Goal: Complete application form

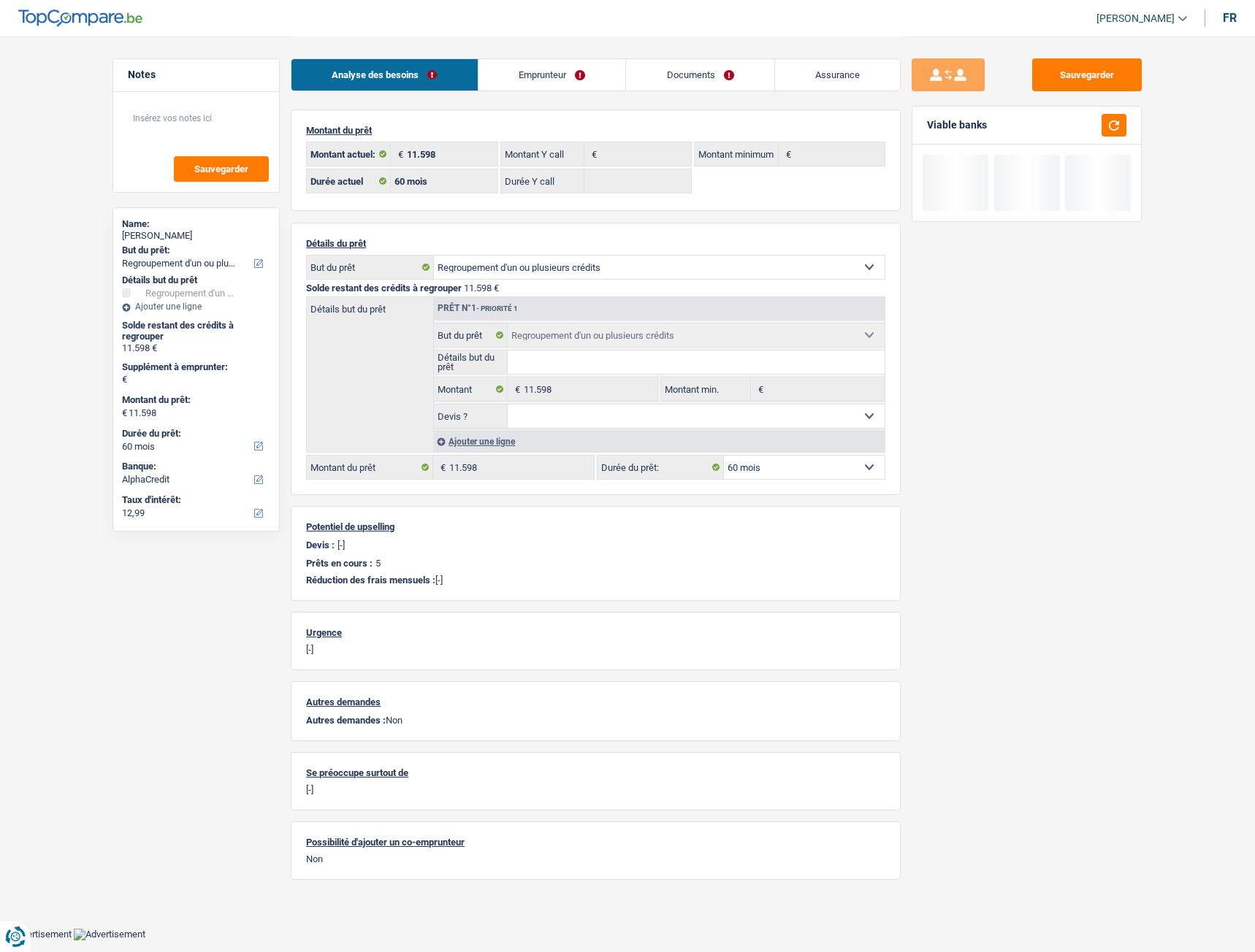
select select "refinancing"
select select "60"
select select "alphacredit"
select select "60"
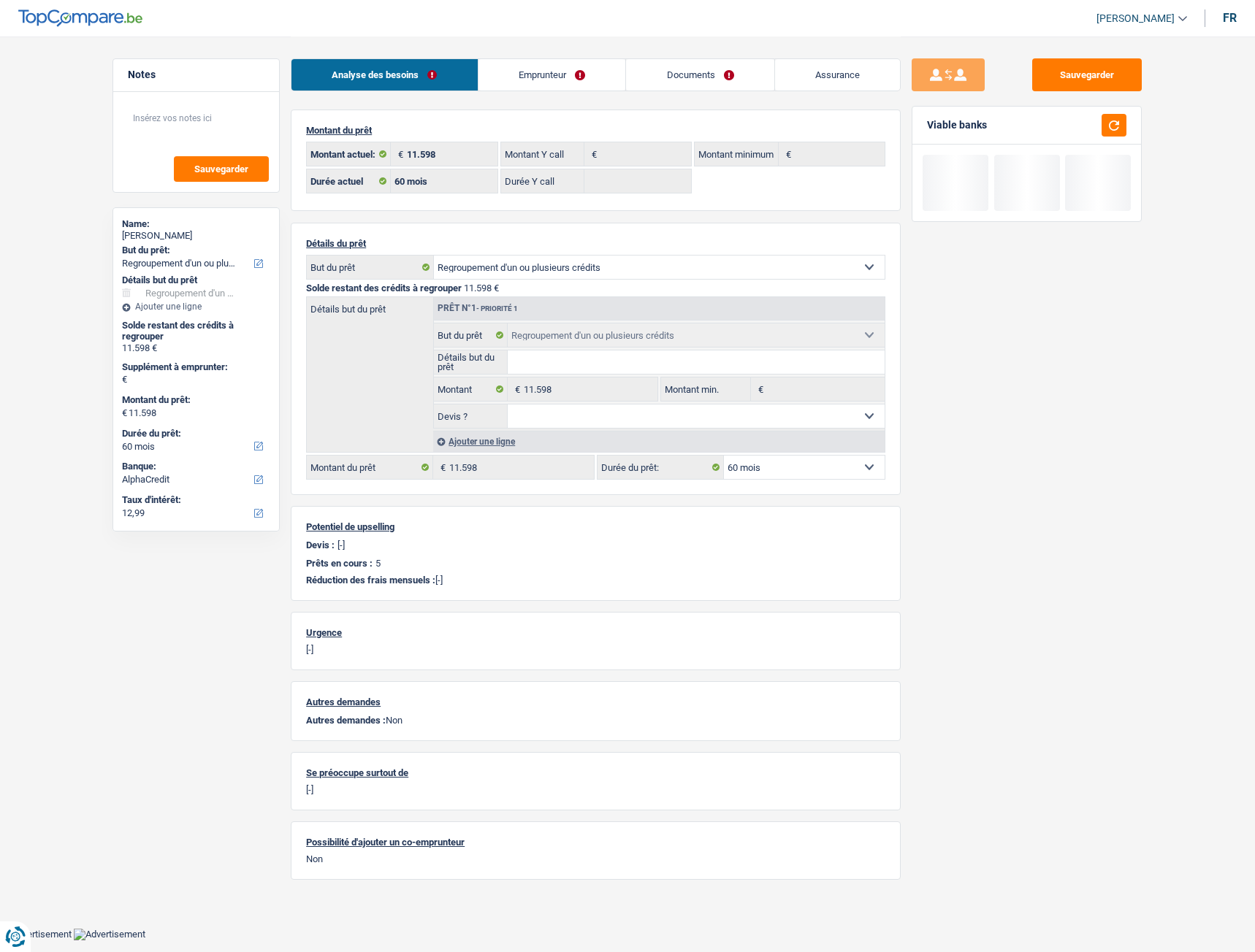
select select "refinancing"
select select "60"
select select "retired"
select select "pension"
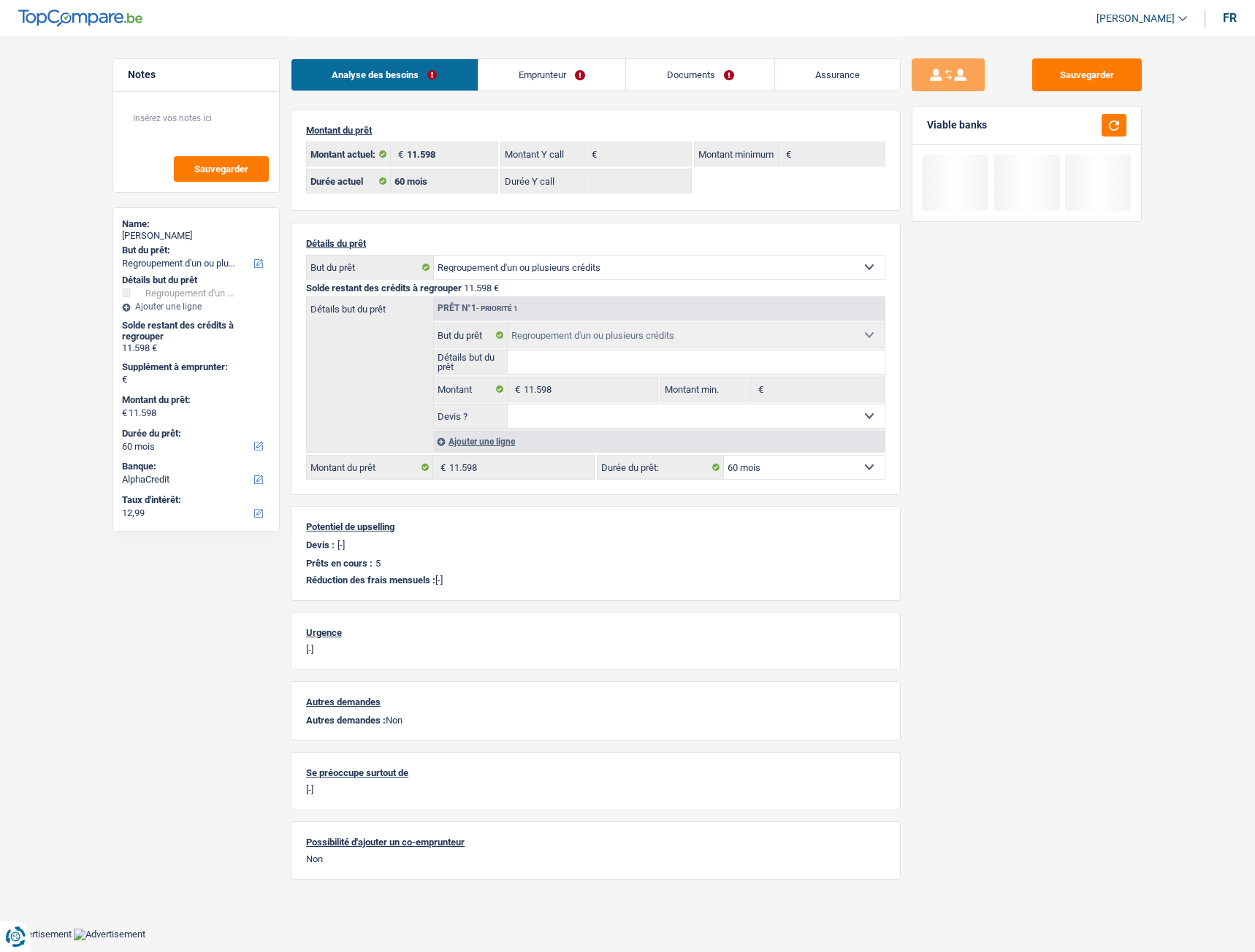
select select "other"
select select "BE"
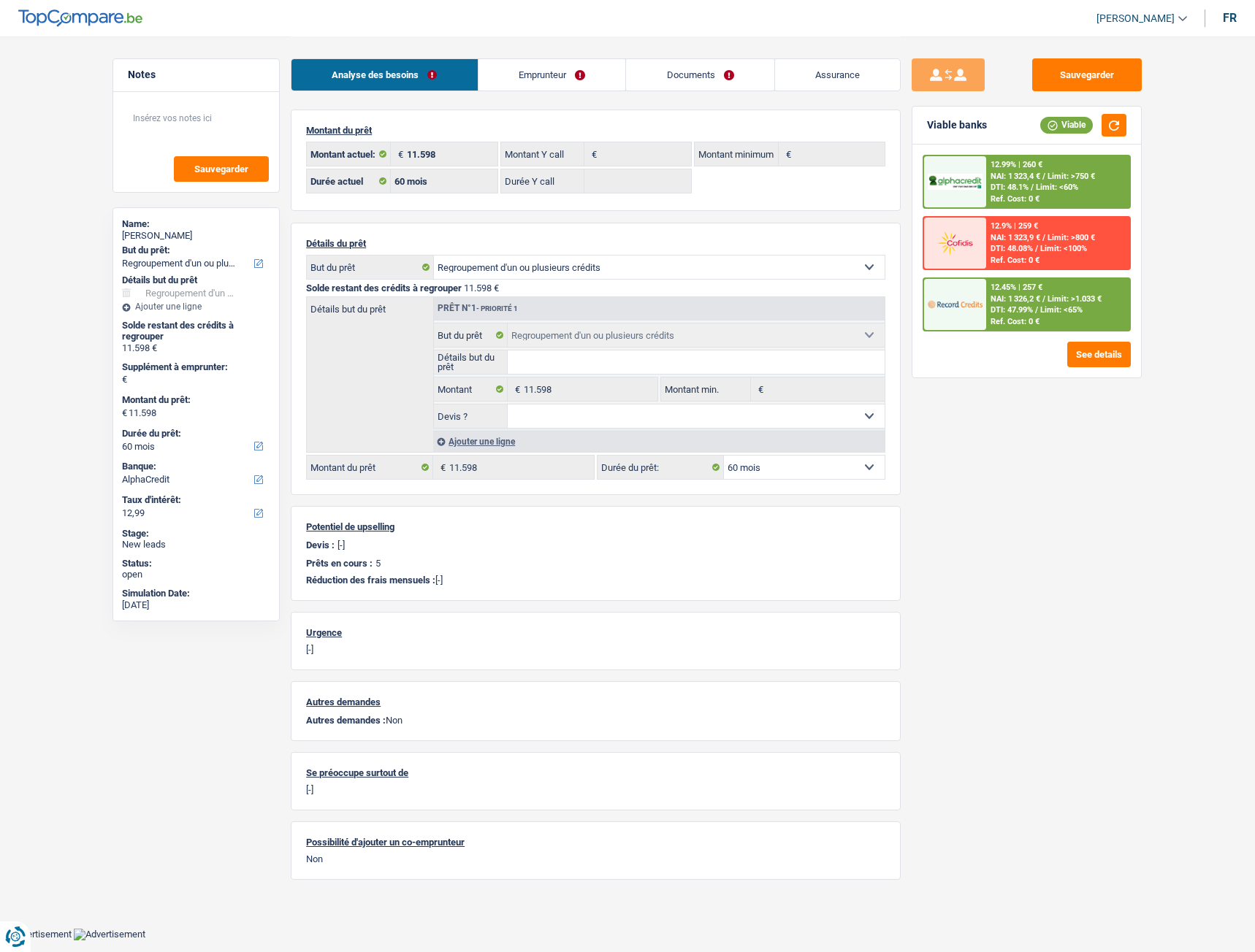
click at [537, 76] on link "Emprunteur" at bounding box center [552, 74] width 148 height 31
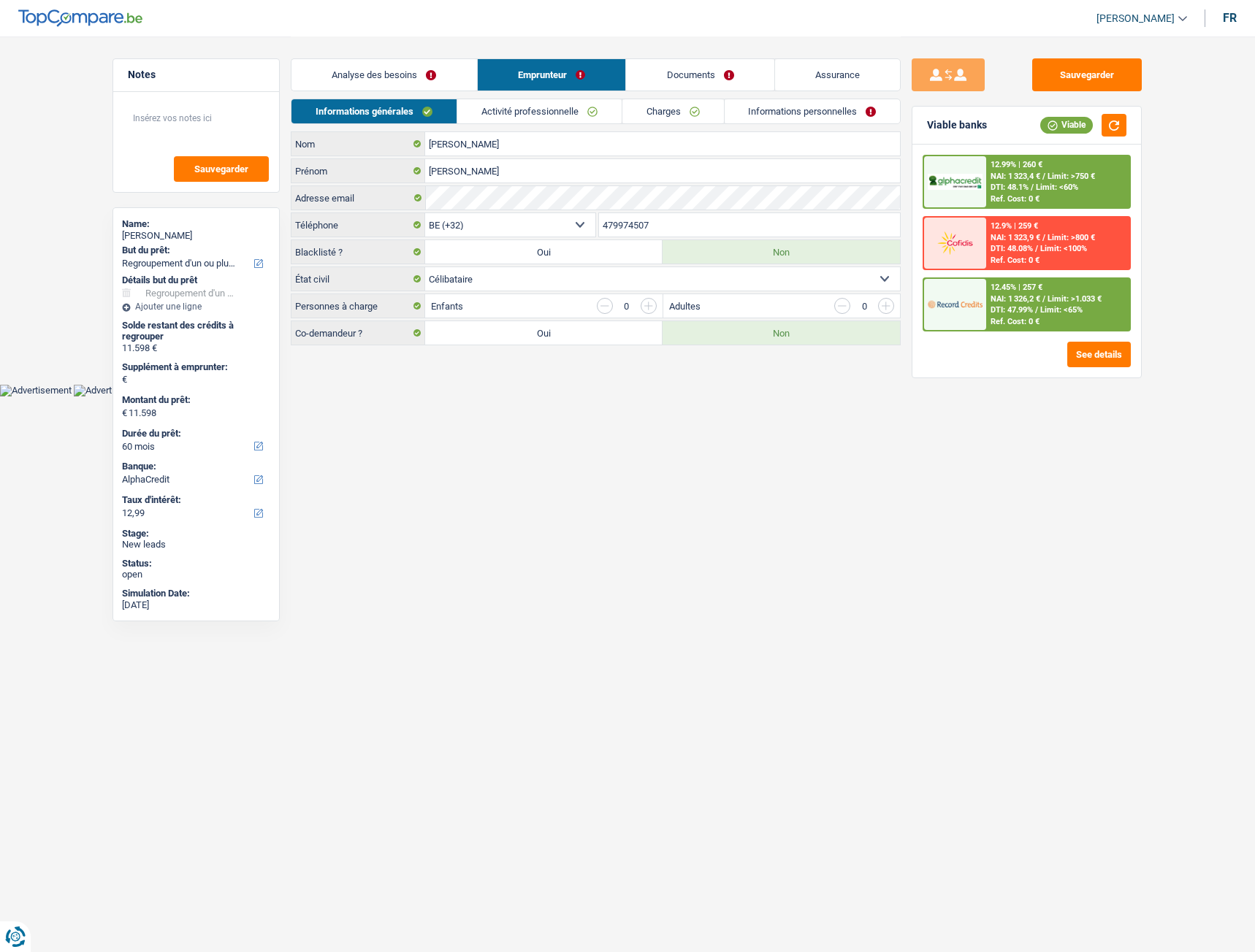
click at [655, 110] on link "Charges" at bounding box center [673, 111] width 101 height 24
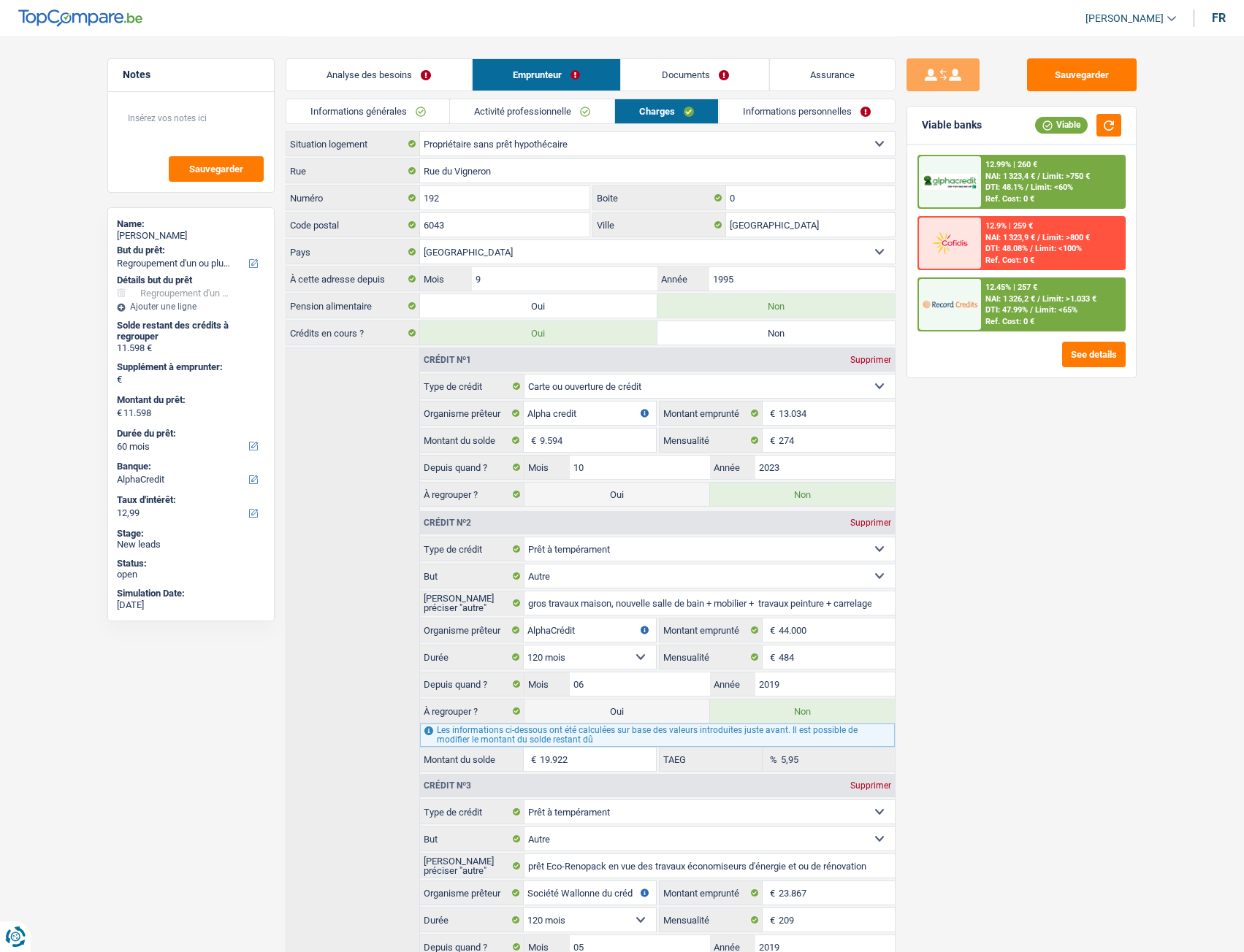
click at [544, 105] on link "Activité professionnelle" at bounding box center [532, 111] width 164 height 24
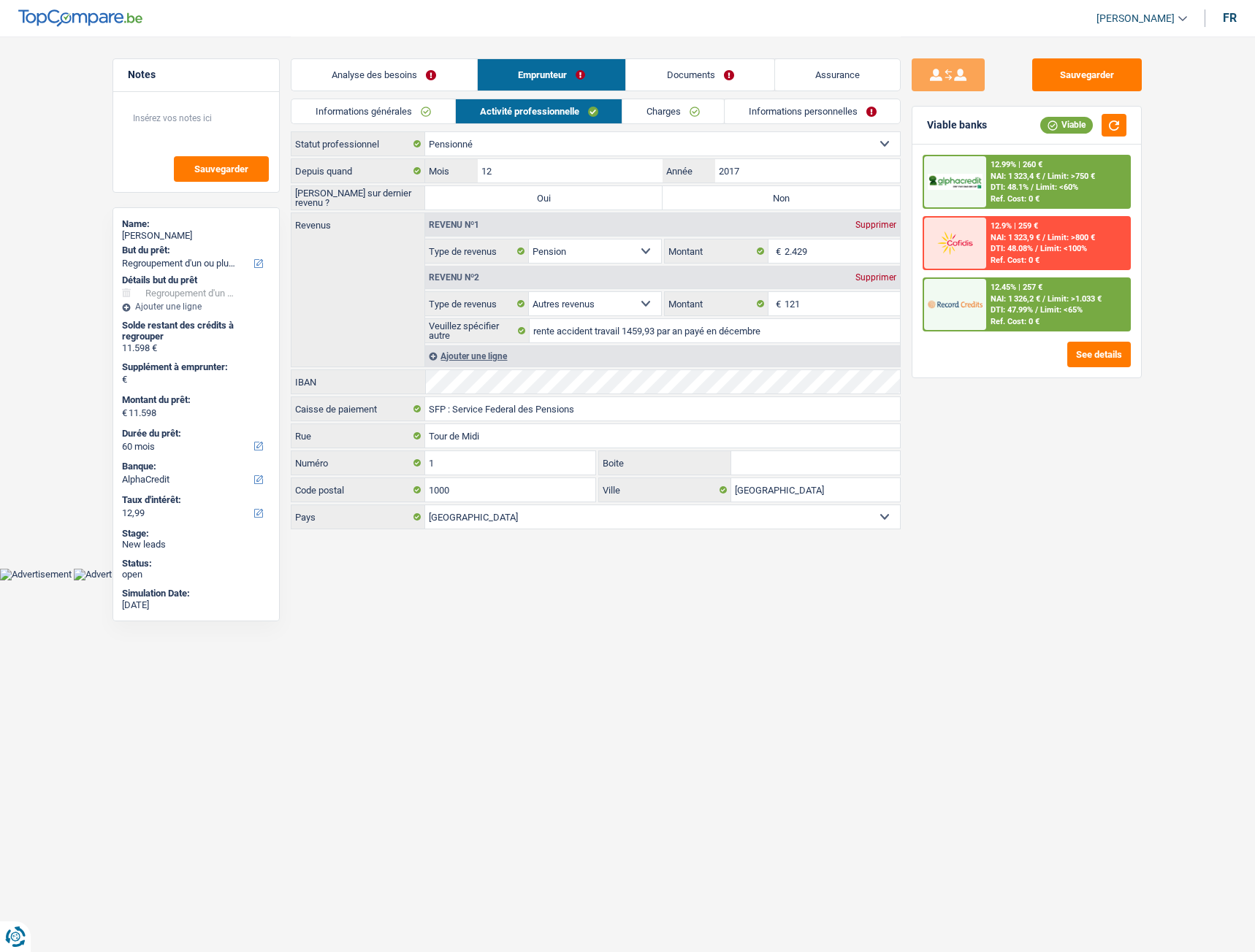
click at [830, 117] on link "Informations personnelles" at bounding box center [812, 111] width 176 height 24
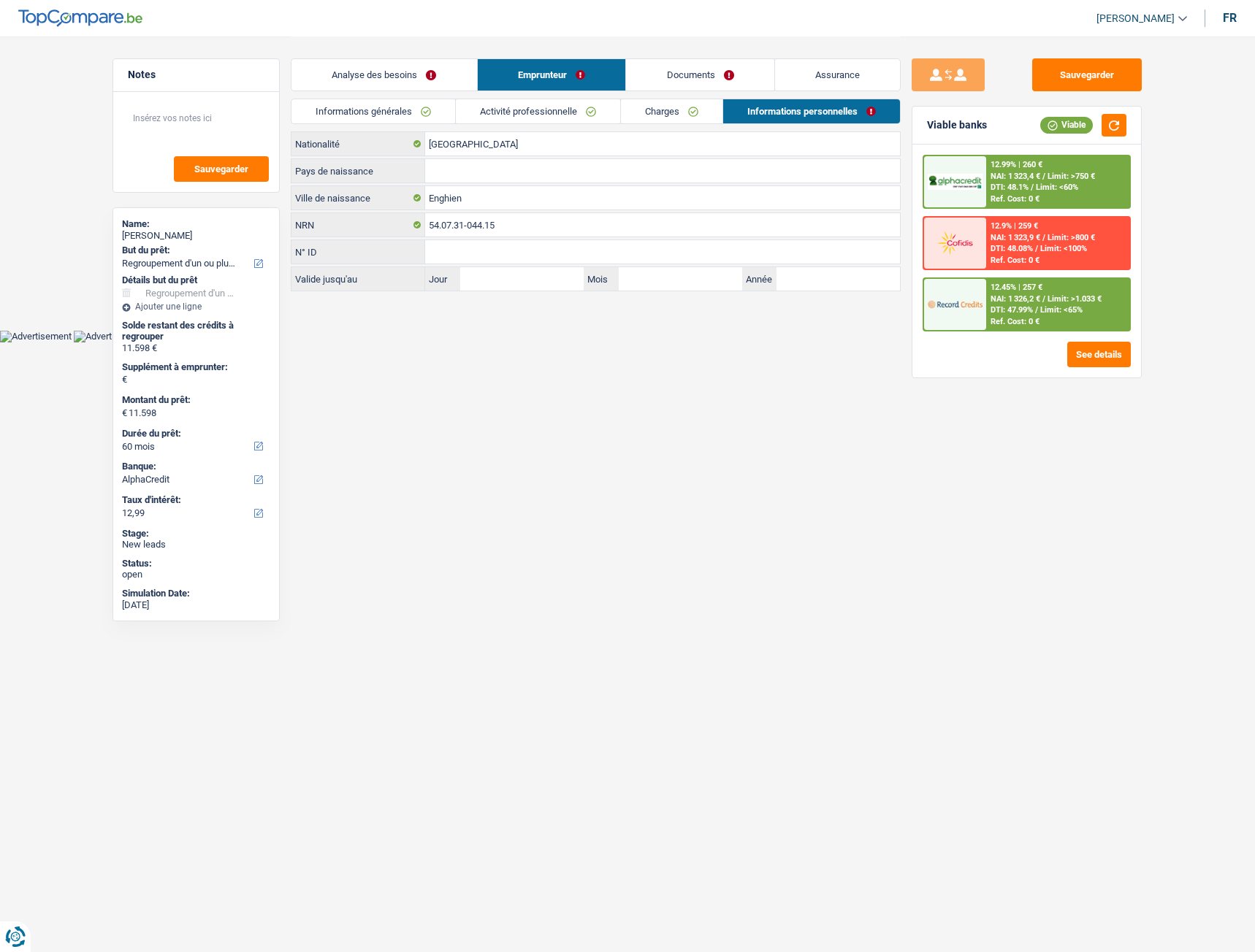
click at [371, 116] on link "Informations générales" at bounding box center [373, 111] width 163 height 24
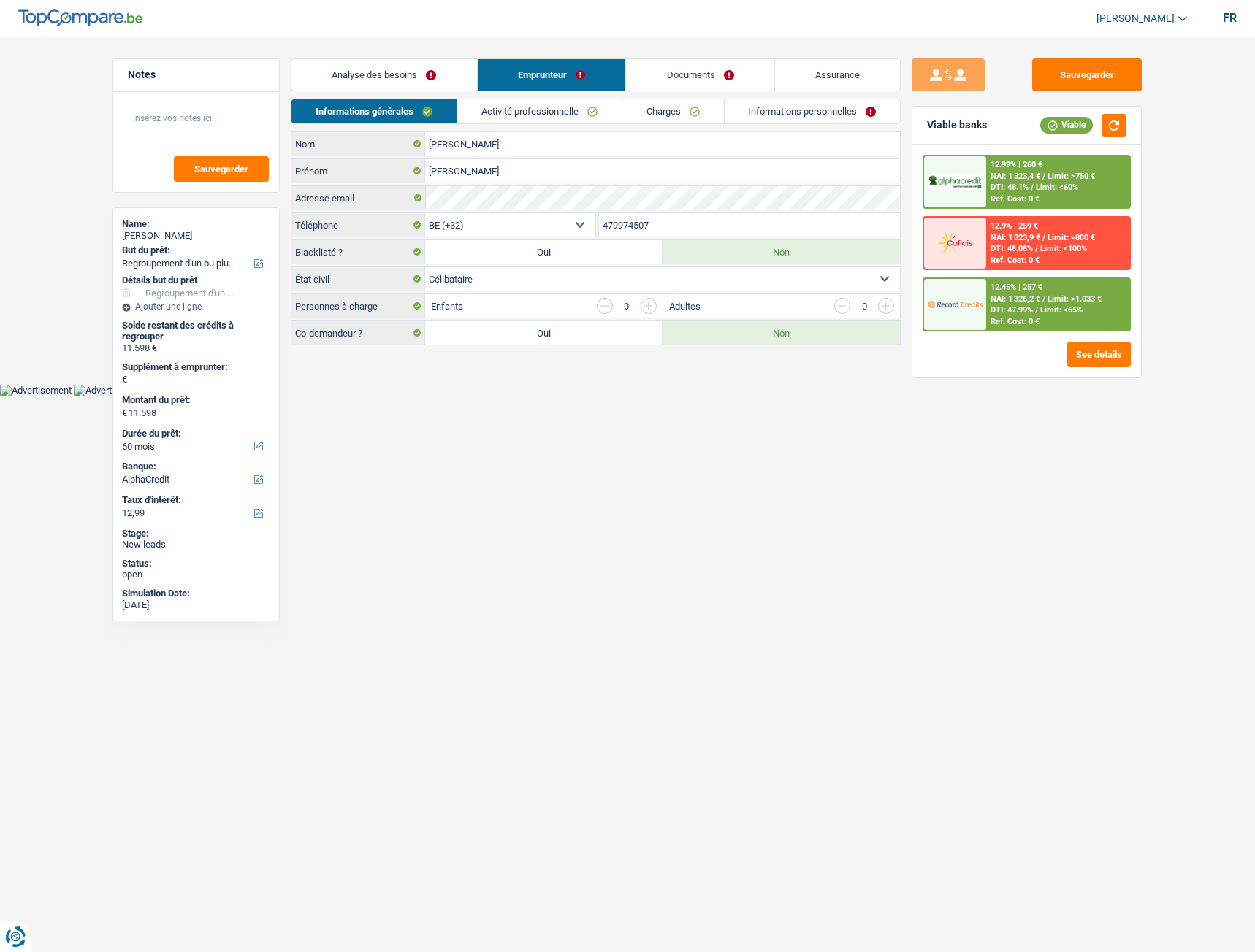
click at [457, 73] on link "Analyse des besoins" at bounding box center [384, 74] width 185 height 31
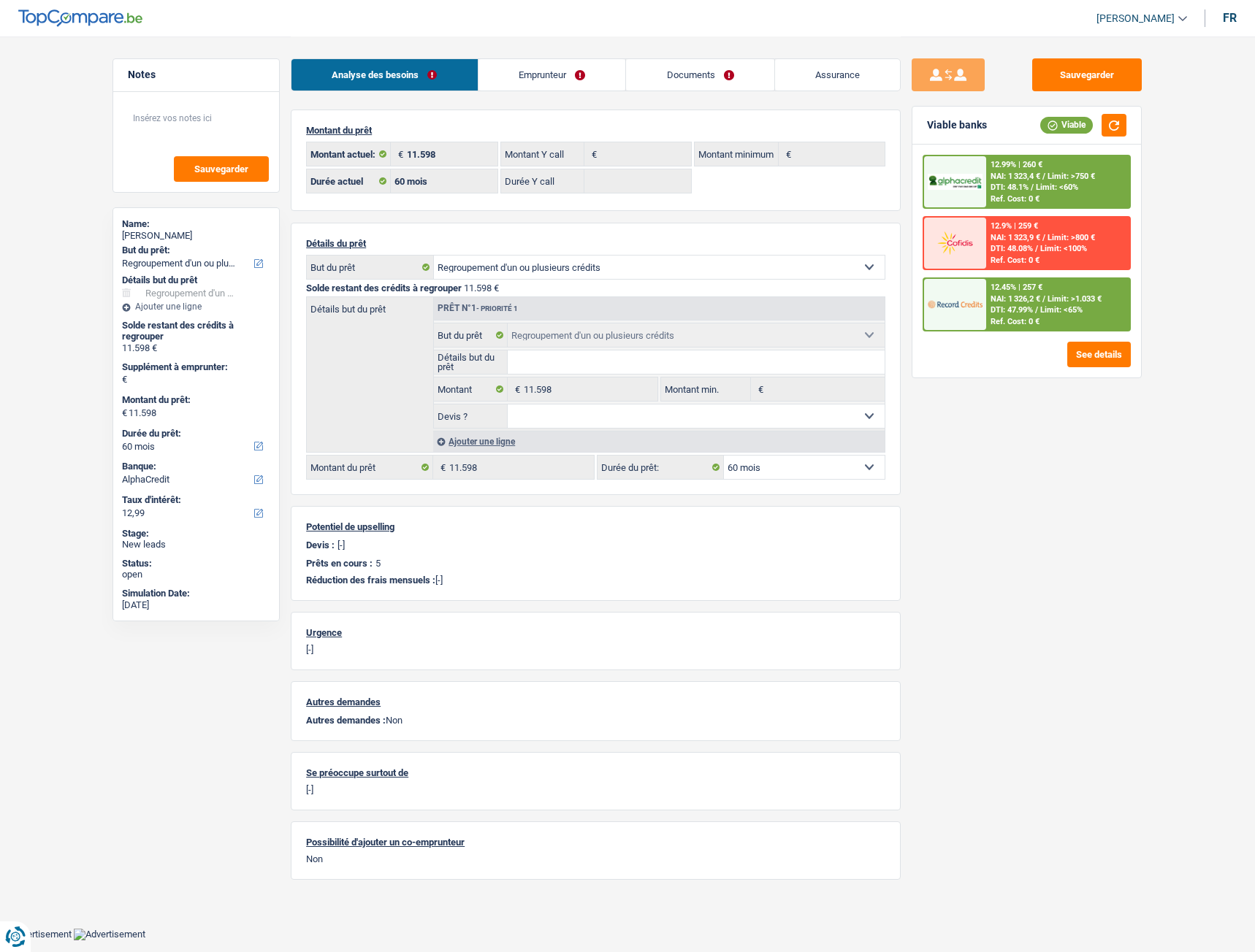
click at [589, 73] on link "Emprunteur" at bounding box center [552, 74] width 148 height 31
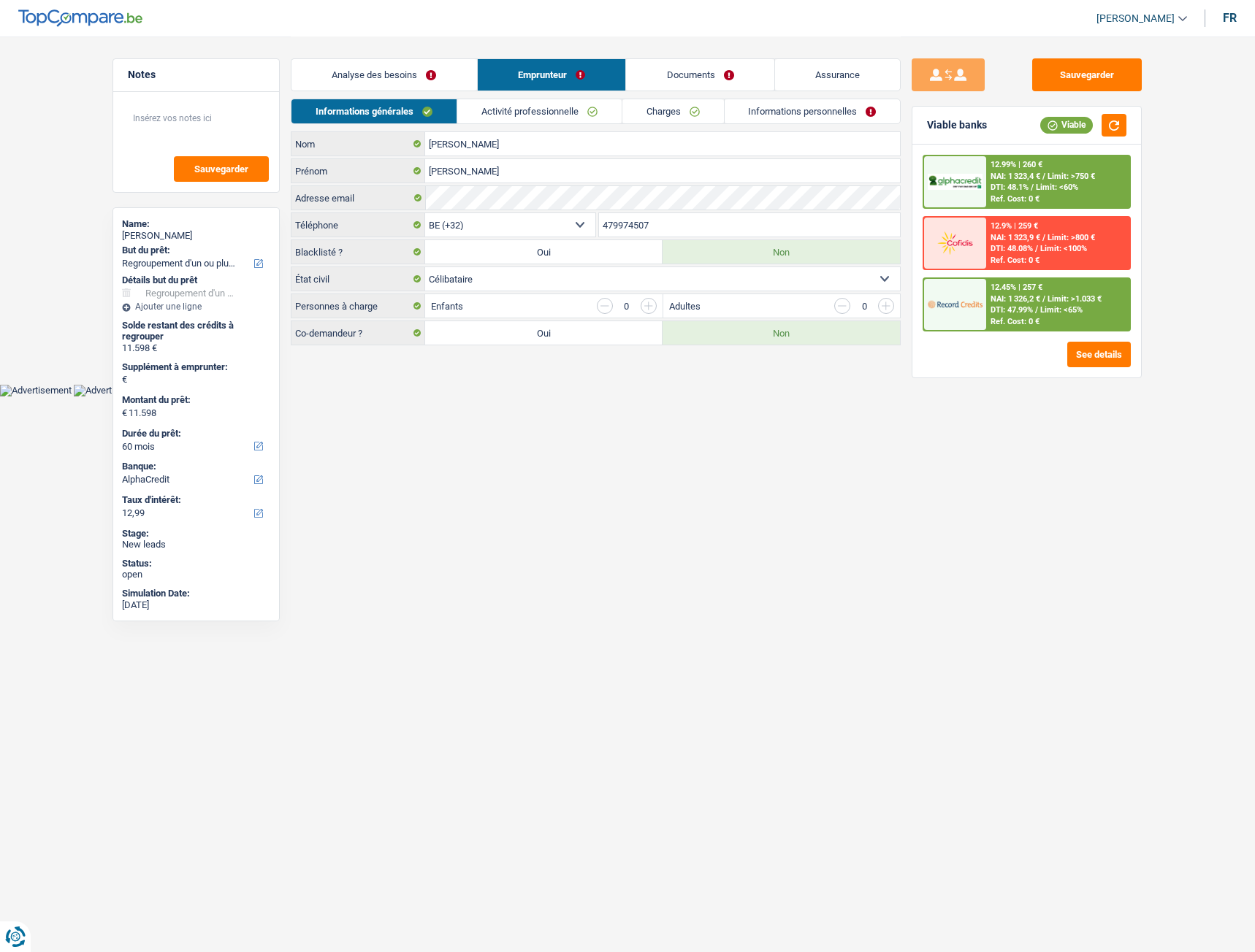
click at [733, 89] on link "Documents" at bounding box center [700, 74] width 148 height 31
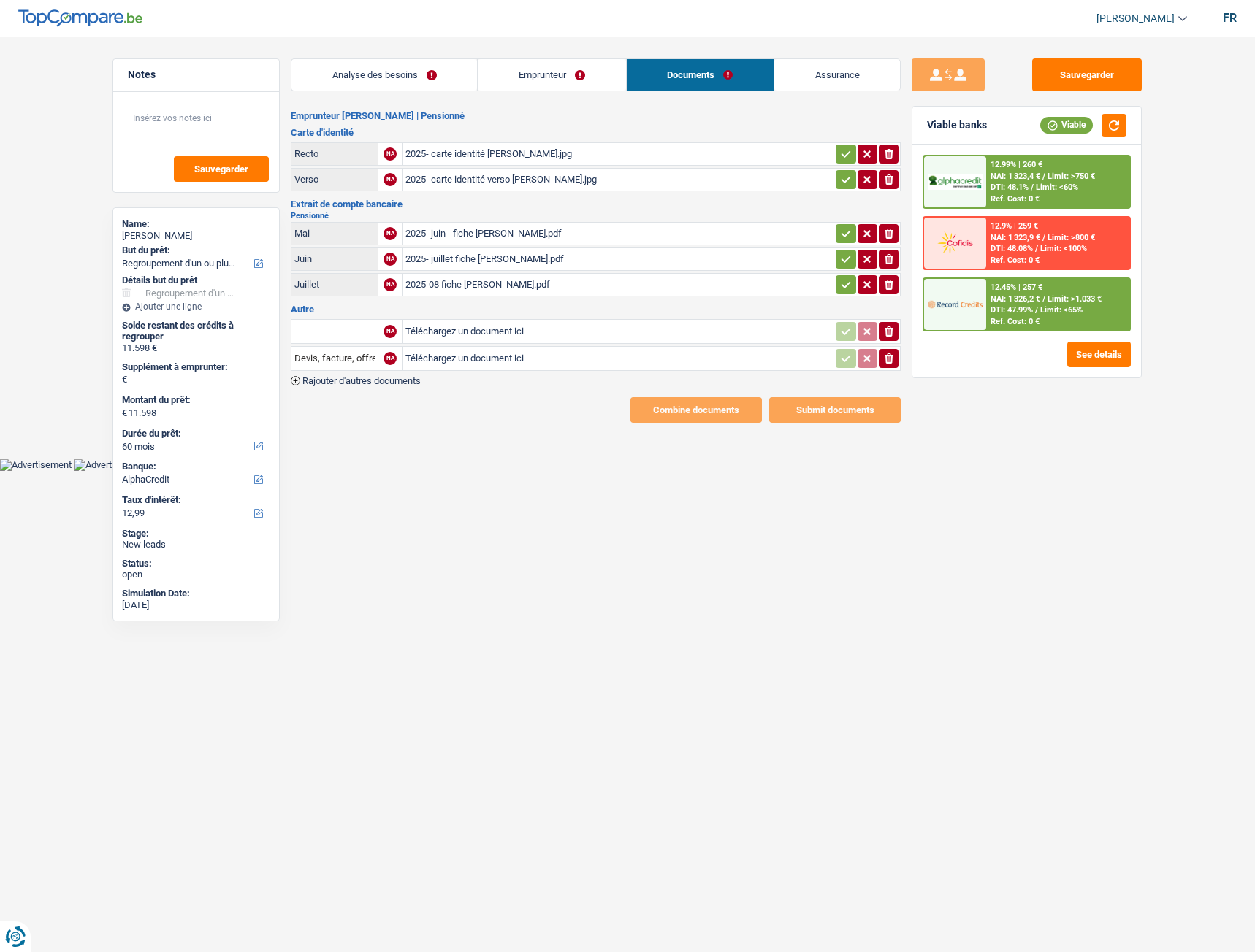
click at [466, 157] on div "2025- carte identité [PERSON_NAME].jpg" at bounding box center [618, 154] width 425 height 22
click at [505, 179] on div "2025- carte identité verso [PERSON_NAME].jpg" at bounding box center [618, 179] width 425 height 22
click at [472, 231] on div "2025- juin - fiche [PERSON_NAME].pdf" at bounding box center [618, 233] width 425 height 22
click at [496, 260] on div "2025- juillet fiche [PERSON_NAME].pdf" at bounding box center [618, 259] width 425 height 22
click at [466, 277] on div "2025-08 fiche [PERSON_NAME].pdf" at bounding box center [618, 285] width 425 height 22
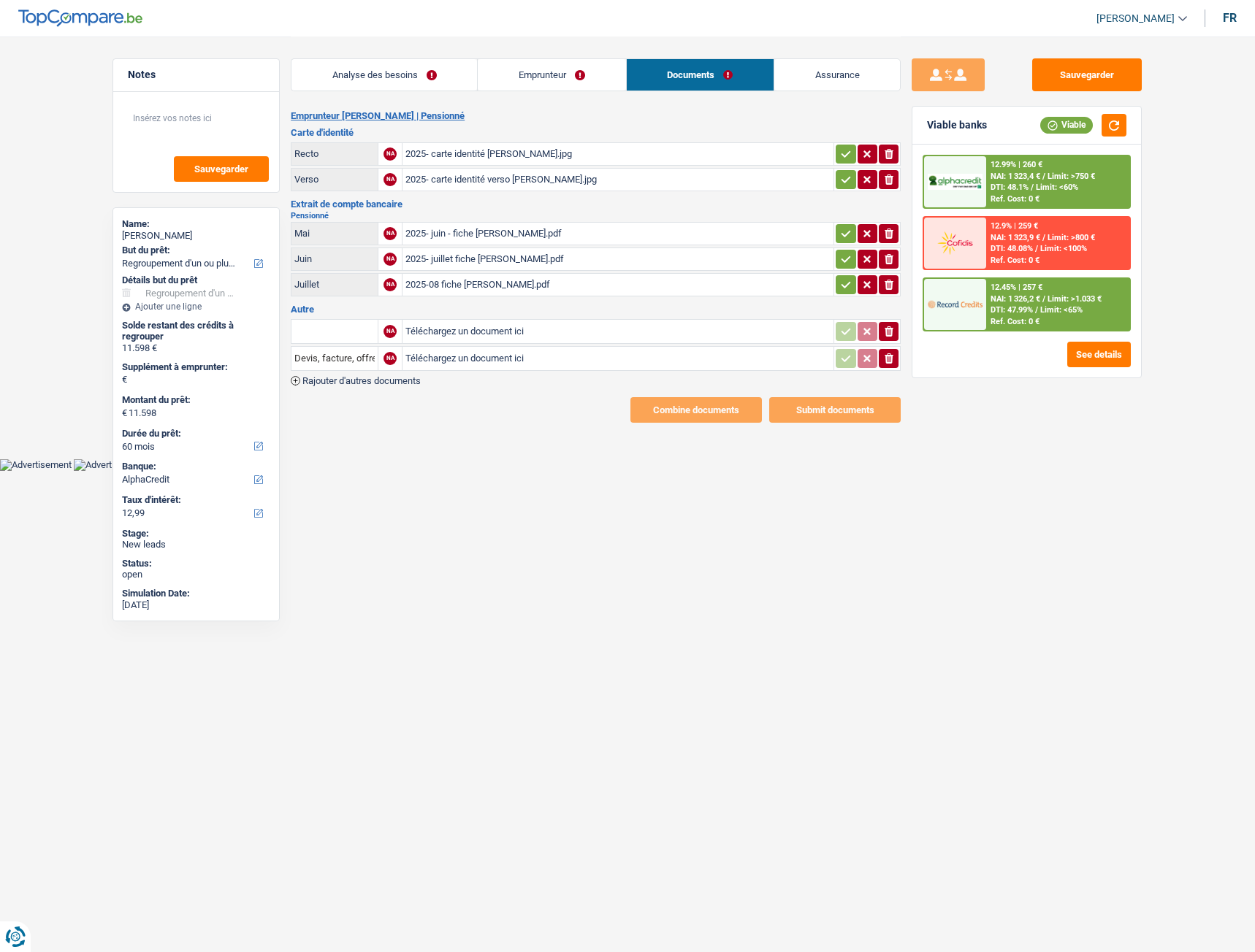
click at [563, 73] on link "Emprunteur" at bounding box center [551, 74] width 148 height 31
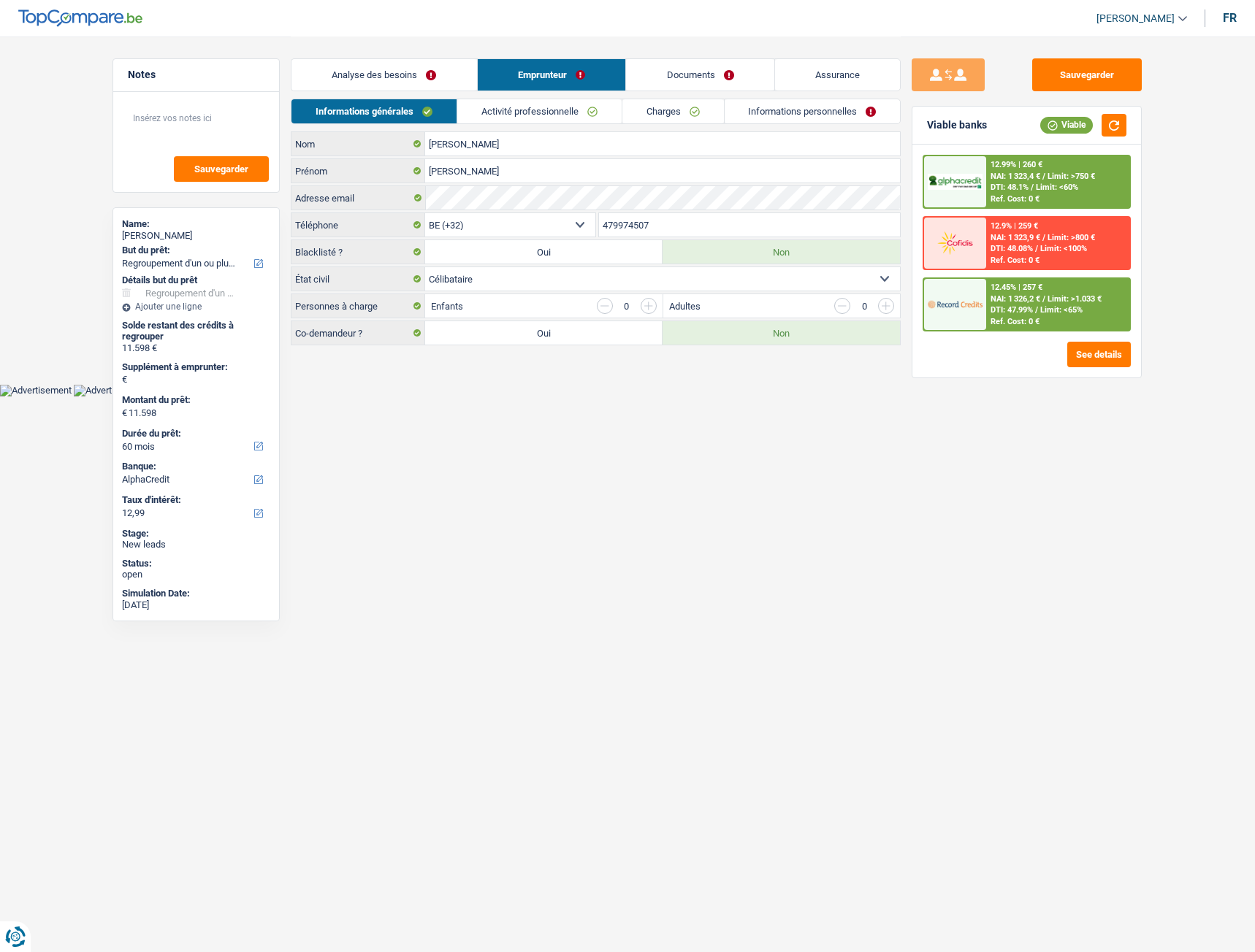
click at [765, 109] on link "Informations personnelles" at bounding box center [812, 111] width 176 height 24
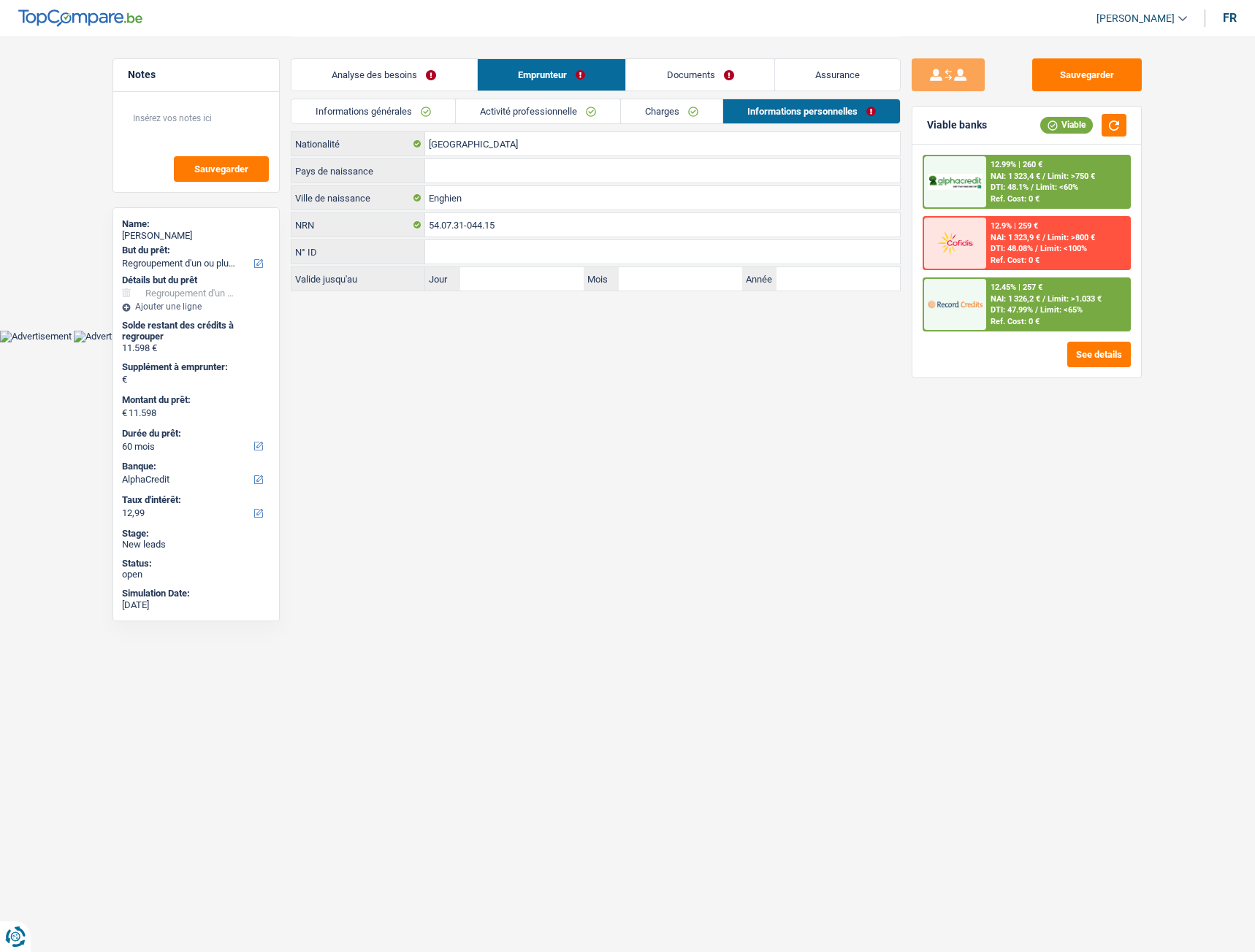
click at [559, 104] on link "Activité professionnelle" at bounding box center [537, 111] width 164 height 24
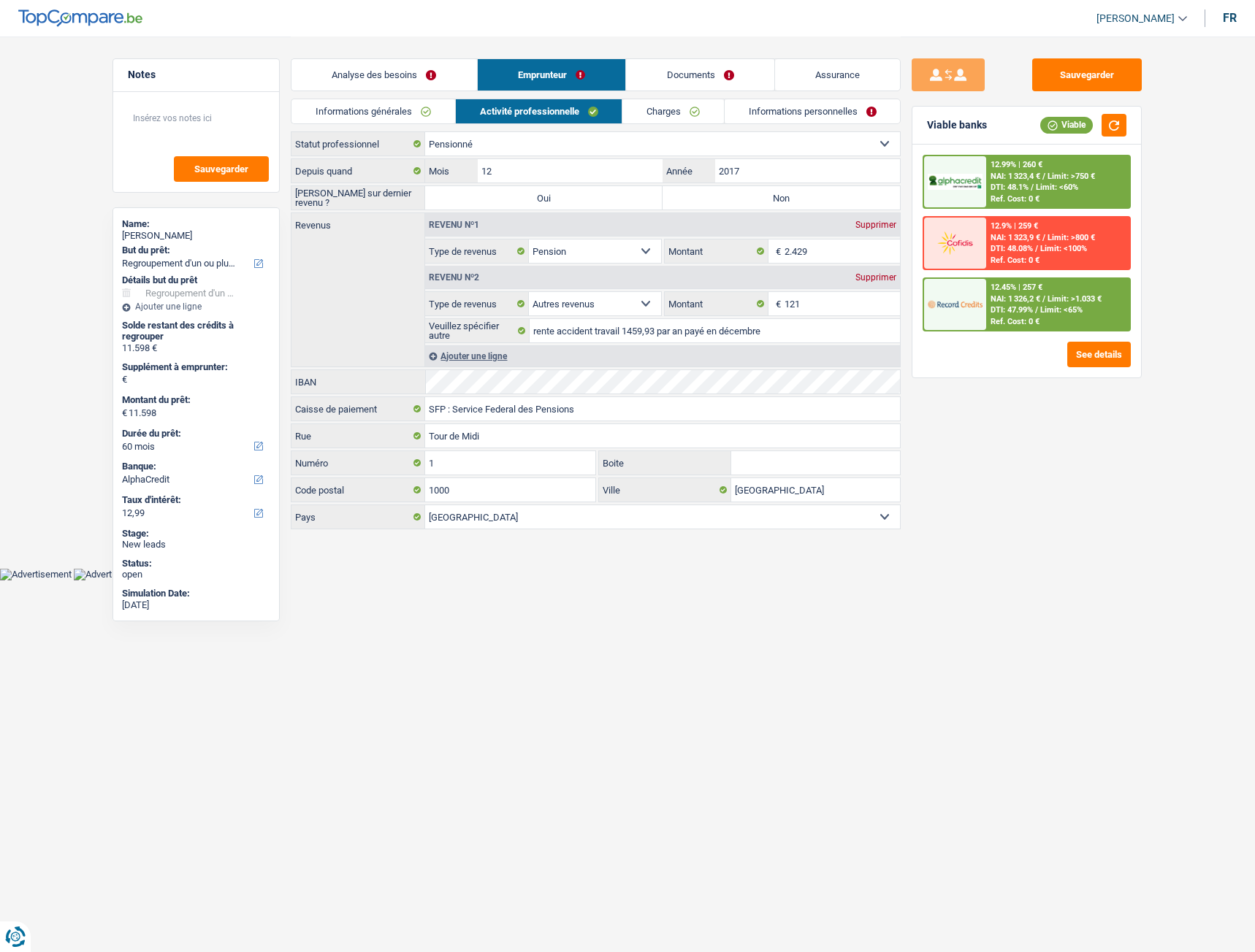
click at [405, 105] on link "Informations générales" at bounding box center [373, 111] width 163 height 24
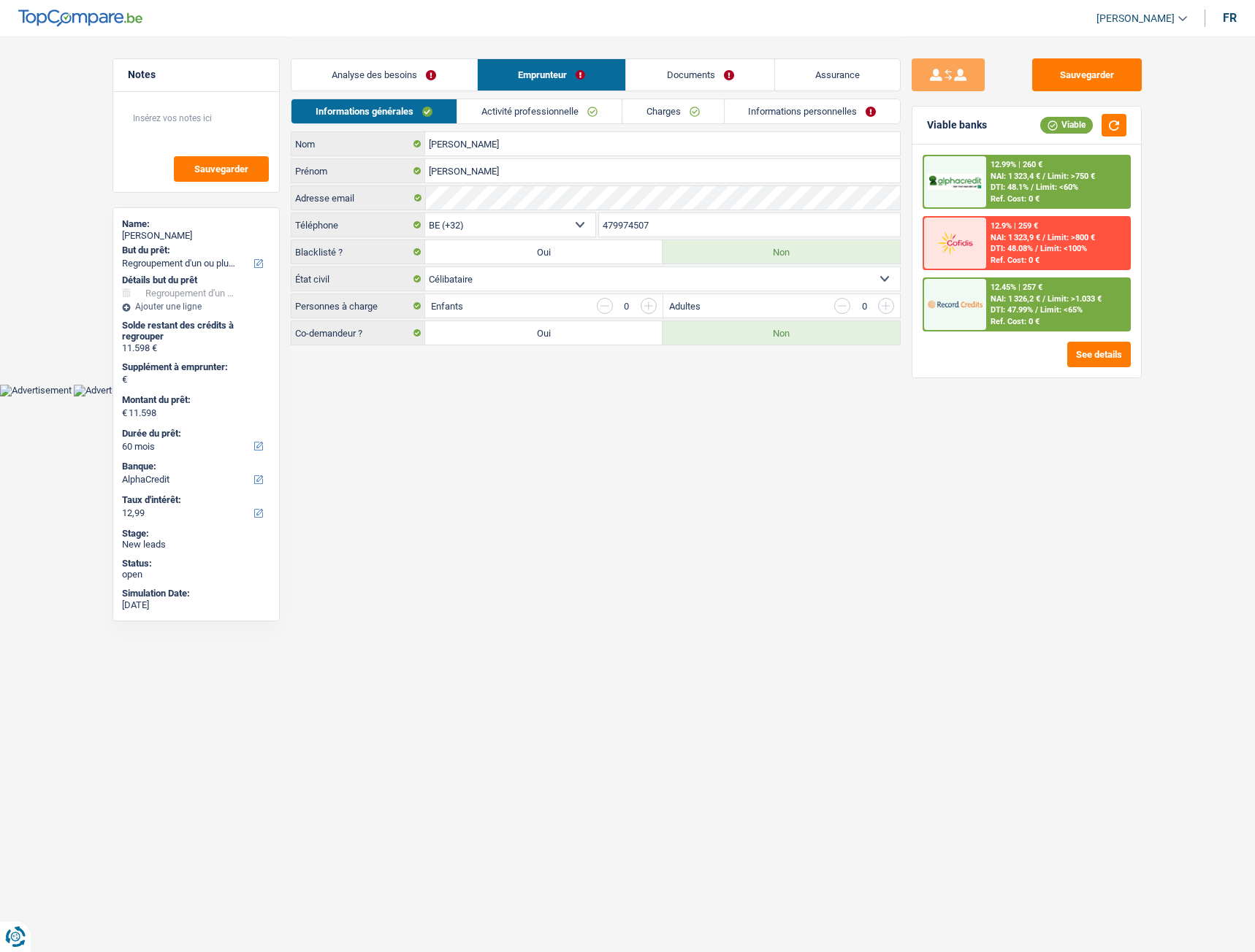
click at [394, 79] on link "Analyse des besoins" at bounding box center [384, 74] width 185 height 31
